Goal: Find specific page/section: Find specific page/section

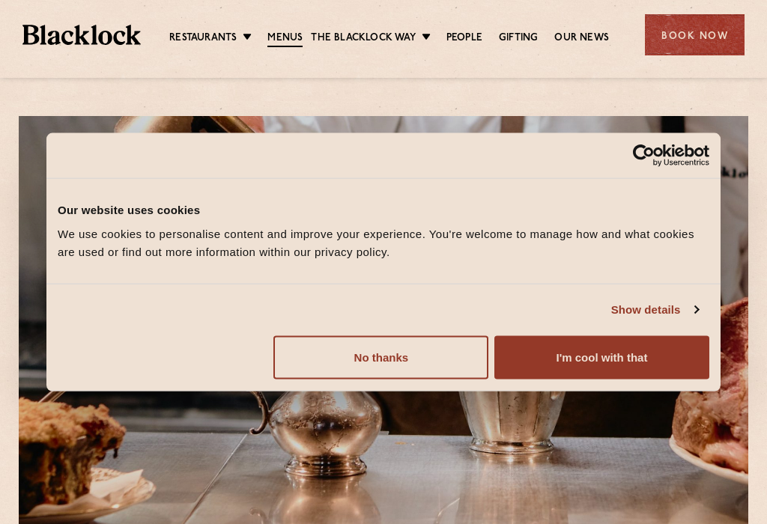
click at [579, 366] on button "I'm cool with that" at bounding box center [601, 356] width 215 height 43
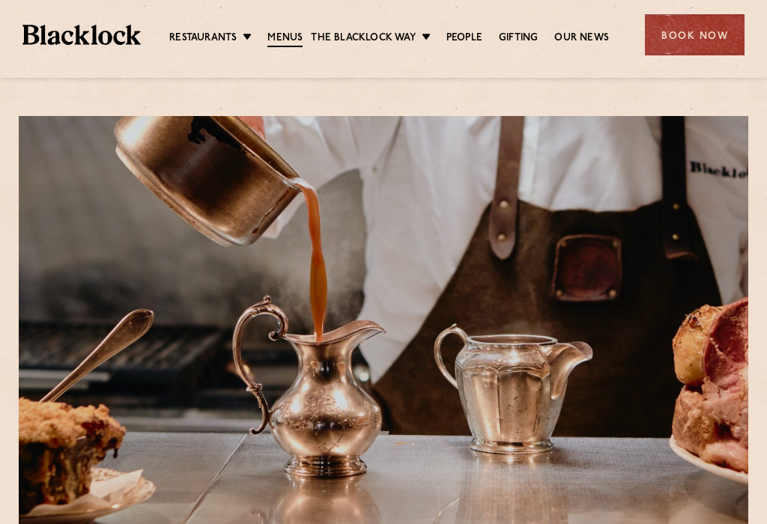
click at [291, 37] on link "Menus" at bounding box center [284, 39] width 35 height 16
click at [284, 45] on link "Menus" at bounding box center [284, 39] width 35 height 16
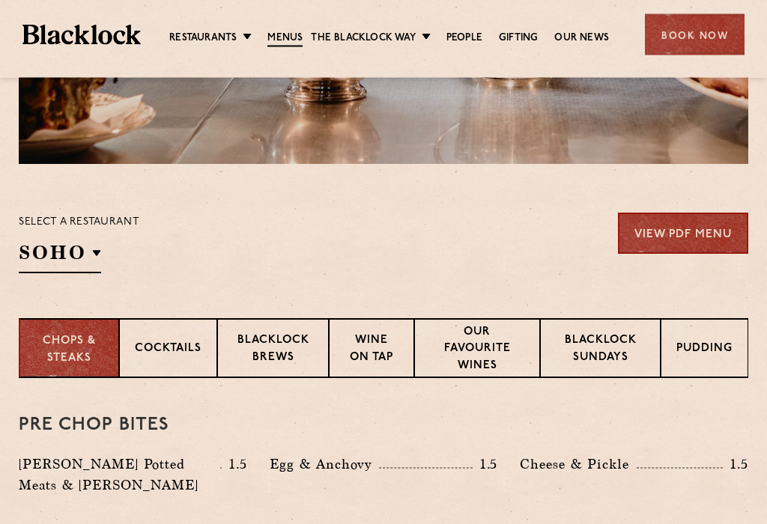
scroll to position [375, 0]
click at [0, 0] on p "Canary Wharf" at bounding box center [0, 0] width 0 height 0
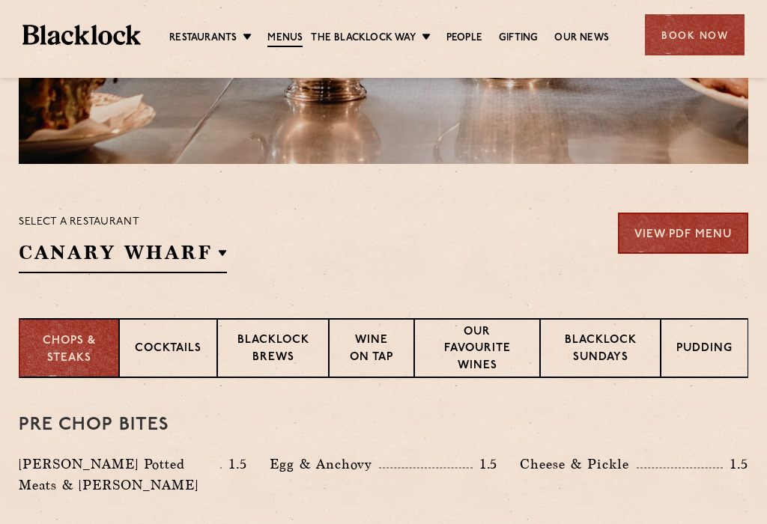
click at [455, 270] on div "Select a restaurant Canary Wharf Soho Birmingham City Shoreditch Covent Garden …" at bounding box center [383, 243] width 729 height 61
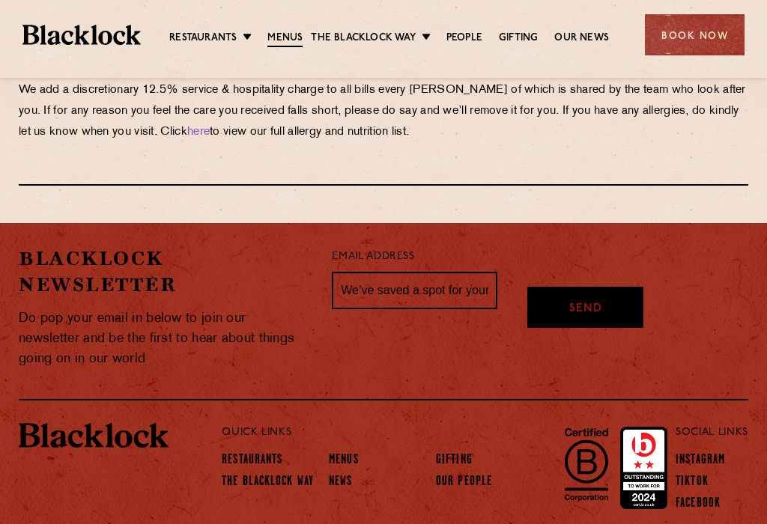
scroll to position [2817, 0]
